Goal: Task Accomplishment & Management: Complete application form

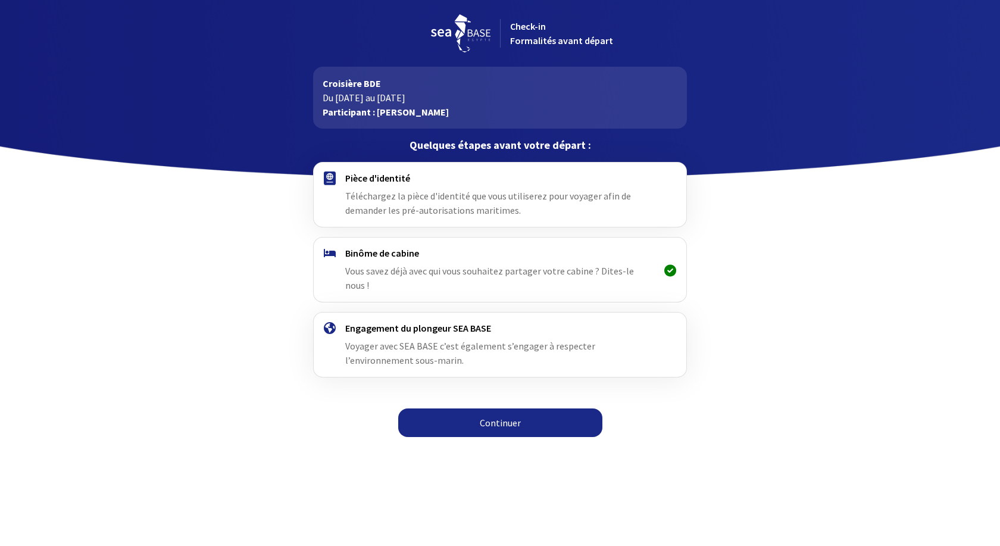
click at [497, 410] on link "Continuer" at bounding box center [500, 422] width 204 height 29
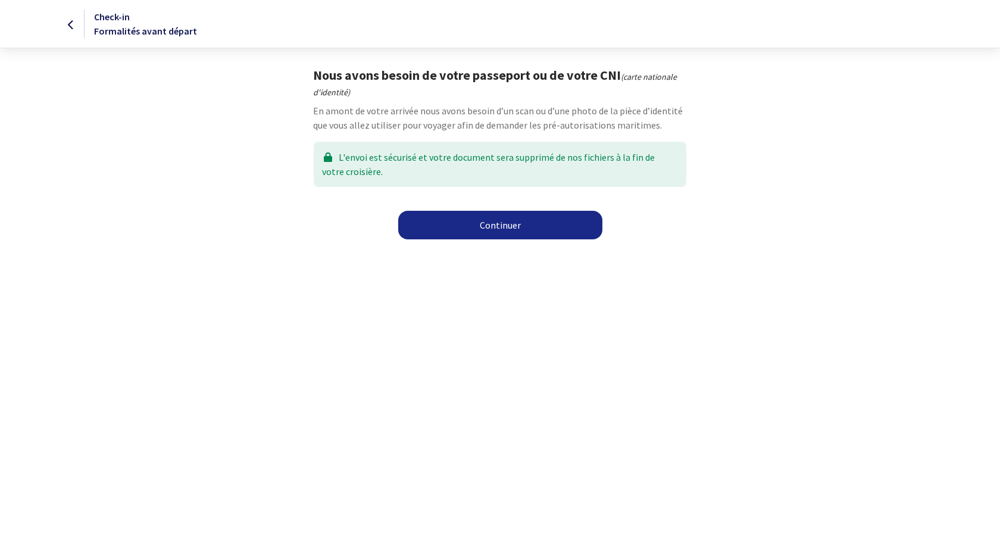
click at [492, 226] on link "Continuer" at bounding box center [500, 225] width 204 height 29
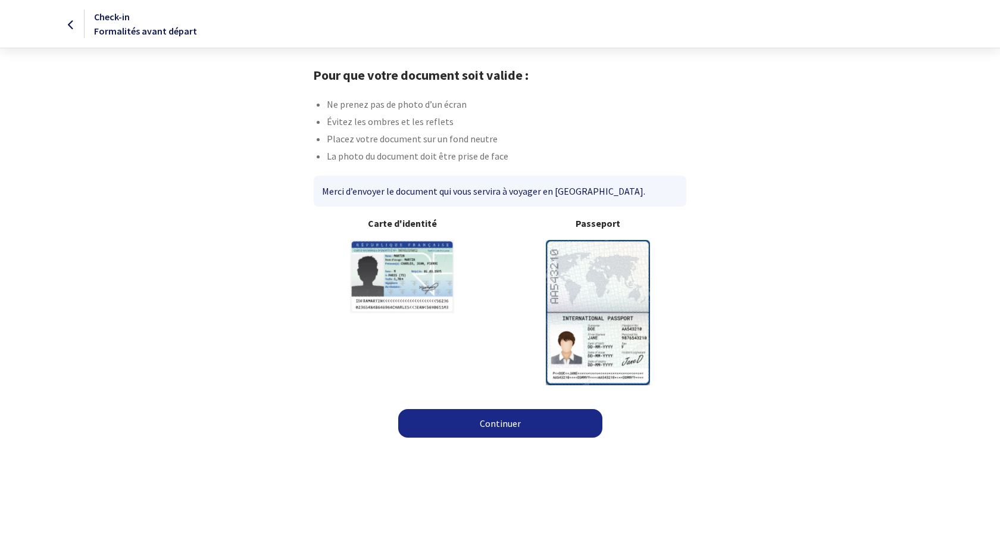
click at [594, 275] on img at bounding box center [598, 312] width 104 height 145
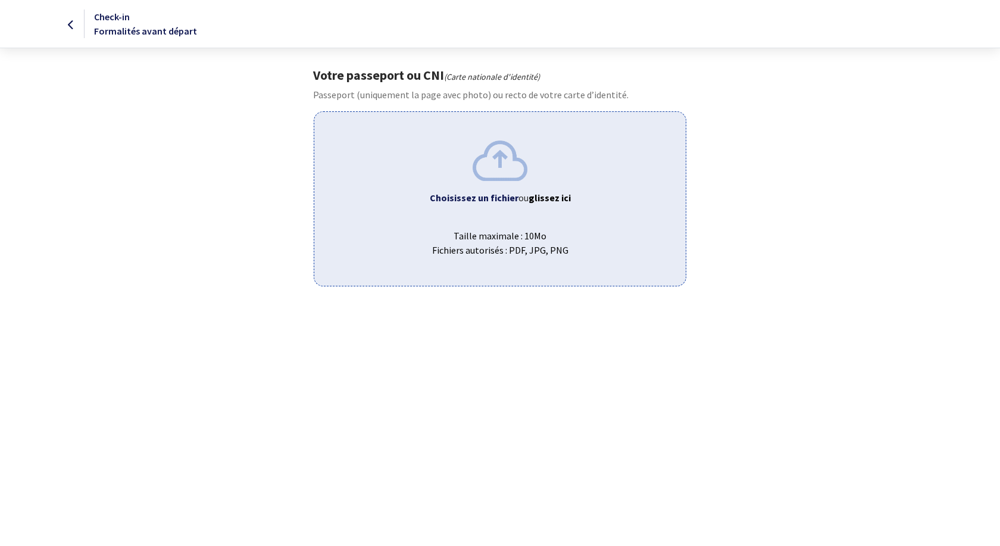
click at [497, 170] on img at bounding box center [500, 161] width 55 height 40
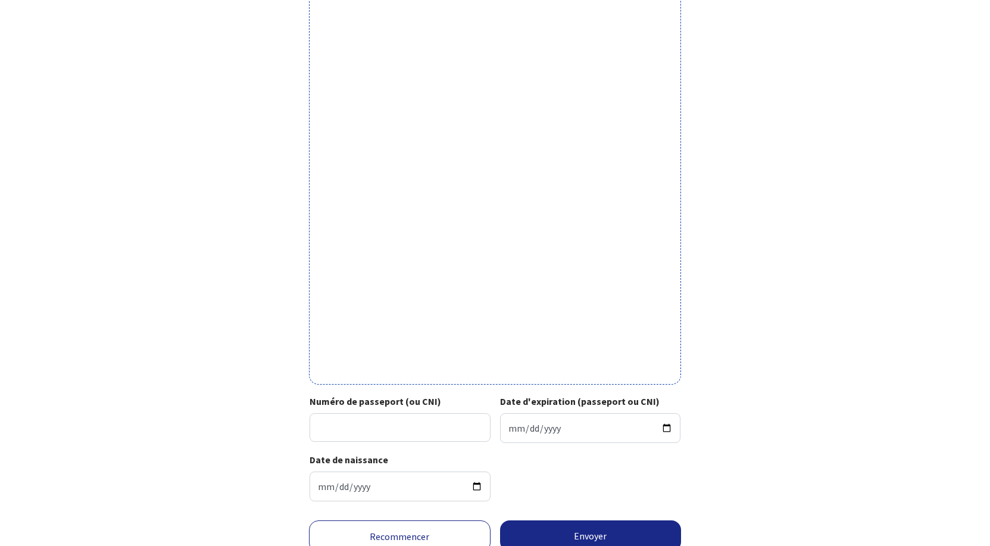
scroll to position [238, 0]
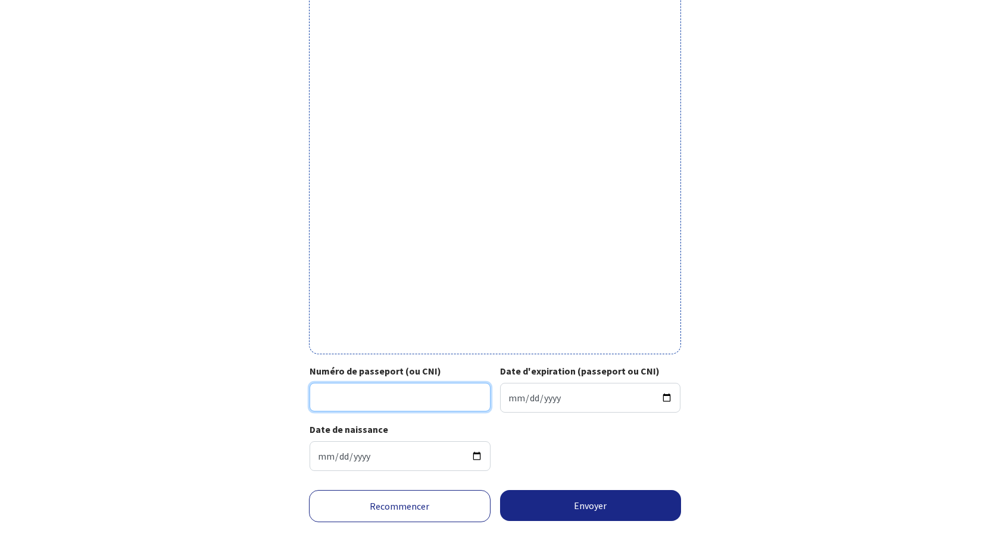
click at [352, 395] on input "Numéro de passeport (ou CNI)" at bounding box center [400, 397] width 181 height 29
type input "17ED112937"
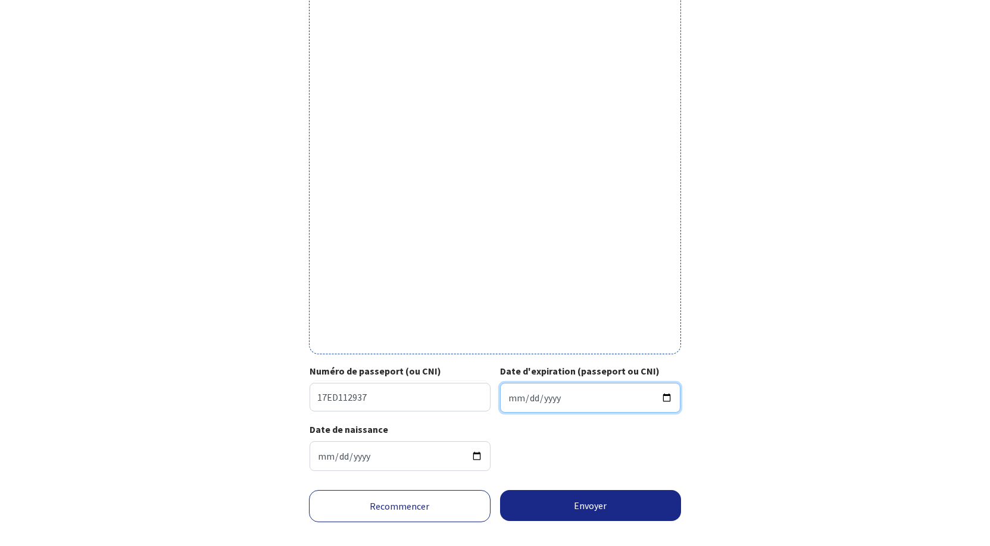
click at [515, 401] on input "Date d'expiration (passeport ou CNI)" at bounding box center [590, 398] width 181 height 30
type input "2027-09-21"
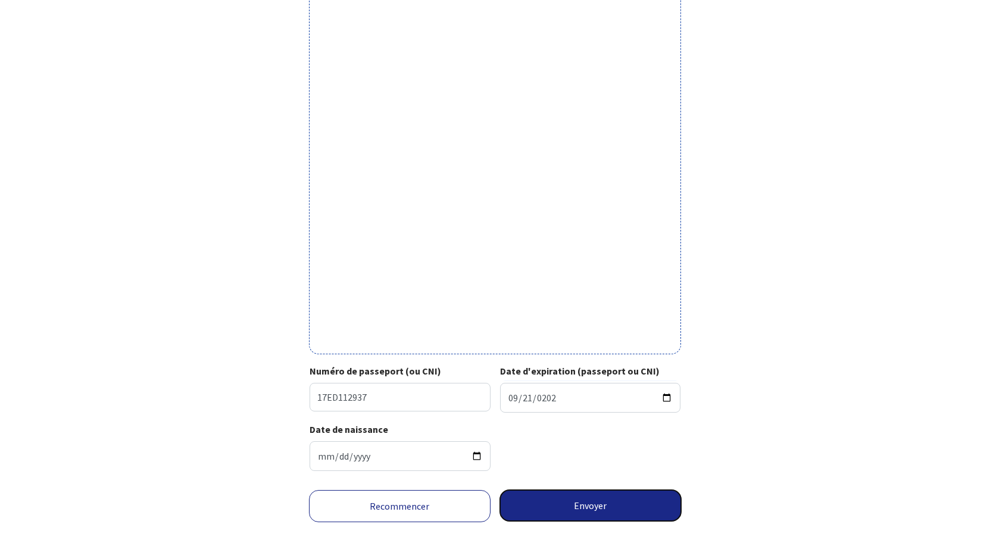
click at [591, 510] on button "Envoyer" at bounding box center [591, 505] width 182 height 31
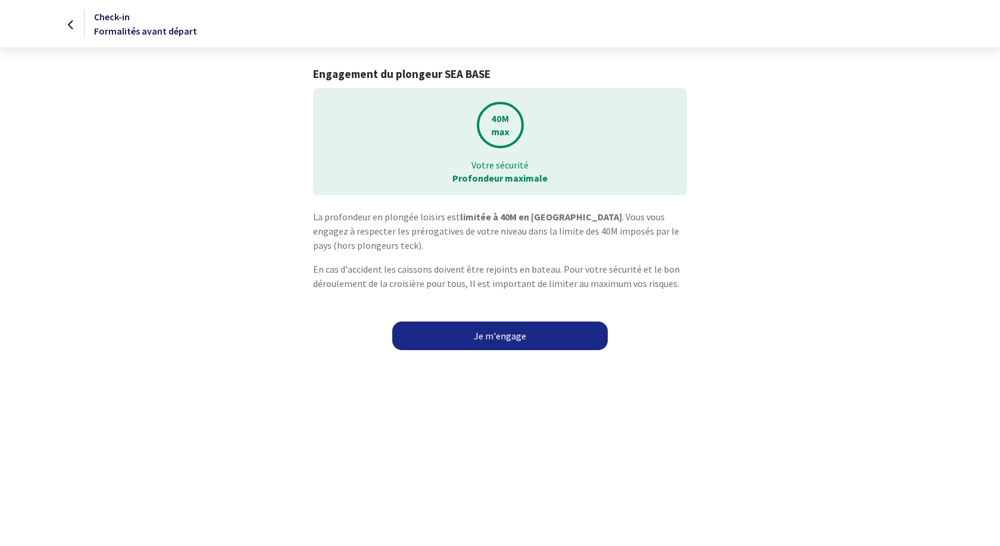
click at [493, 339] on link "Je m'engage" at bounding box center [500, 336] width 216 height 29
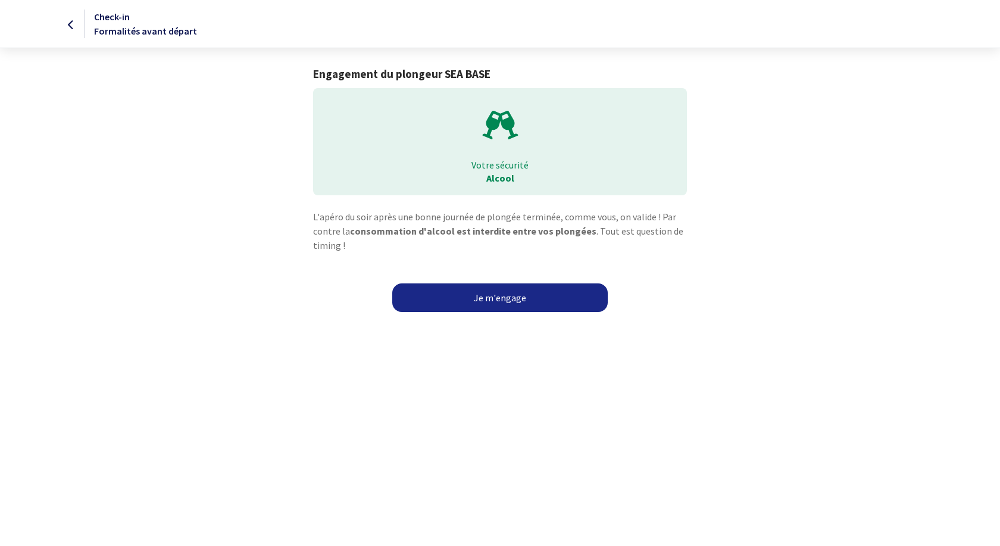
click at [491, 301] on link "Je m'engage" at bounding box center [500, 297] width 216 height 29
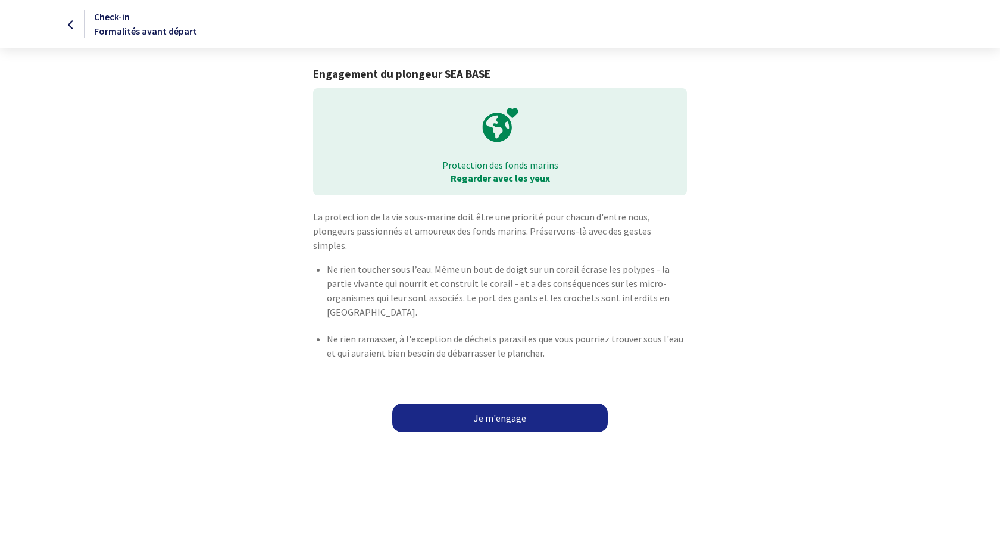
click at [494, 404] on link "Je m'engage" at bounding box center [500, 418] width 216 height 29
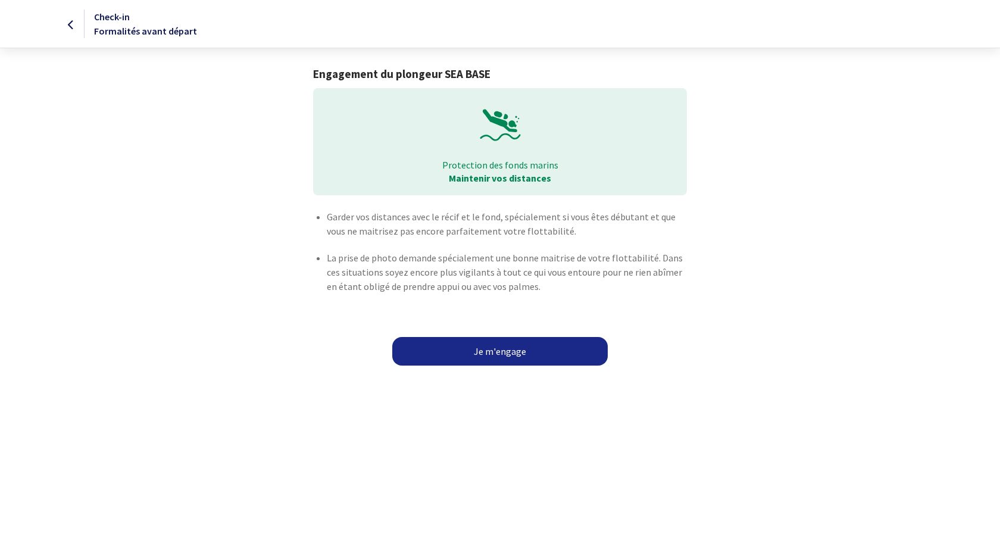
click at [496, 352] on link "Je m'engage" at bounding box center [500, 351] width 216 height 29
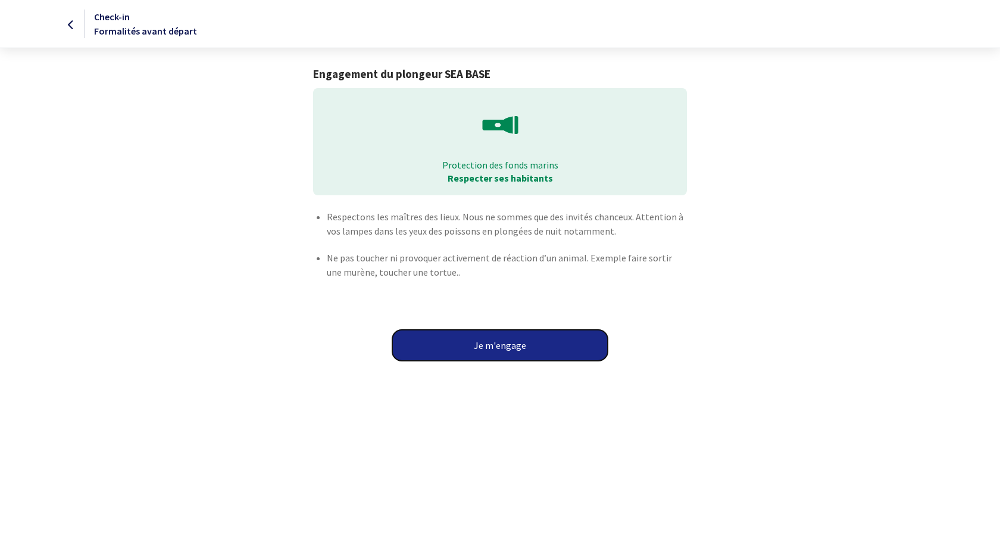
click at [495, 345] on button "Je m'engage" at bounding box center [500, 345] width 216 height 31
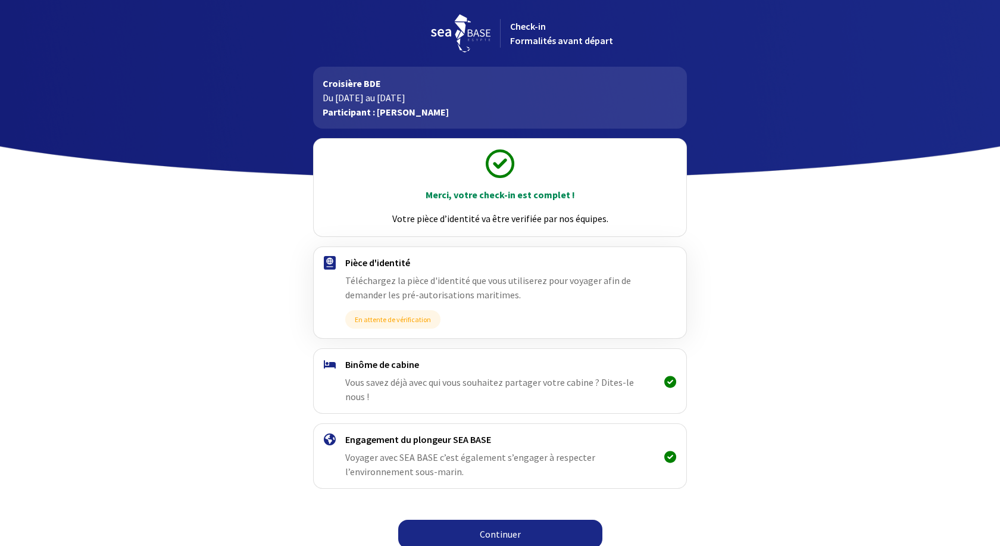
click at [494, 522] on link "Continuer" at bounding box center [500, 534] width 204 height 29
click at [497, 521] on link "Continuer" at bounding box center [500, 534] width 204 height 29
click at [494, 523] on link "Continuer" at bounding box center [500, 534] width 204 height 29
